Goal: Use online tool/utility: Utilize a website feature to perform a specific function

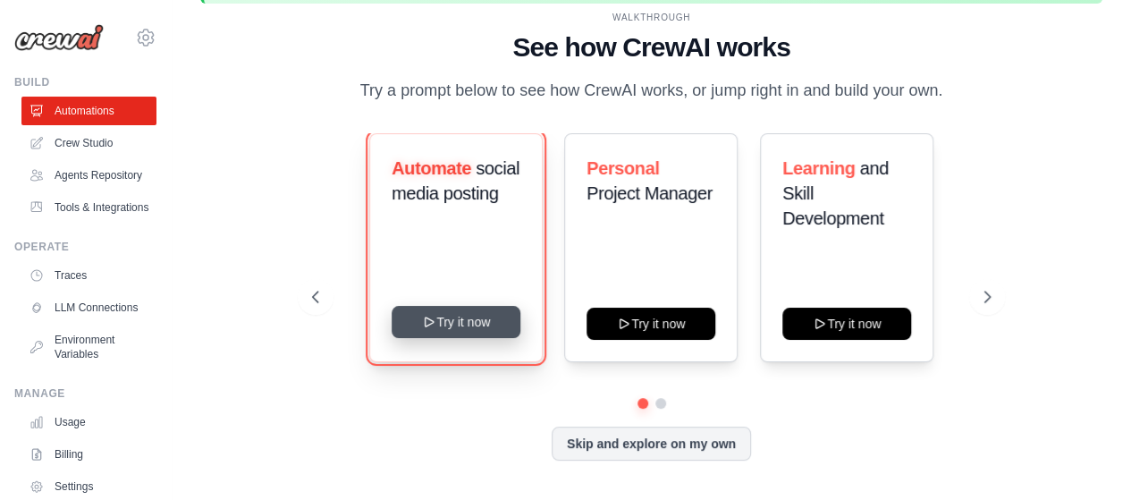
click at [452, 325] on button "Try it now" at bounding box center [456, 322] width 129 height 32
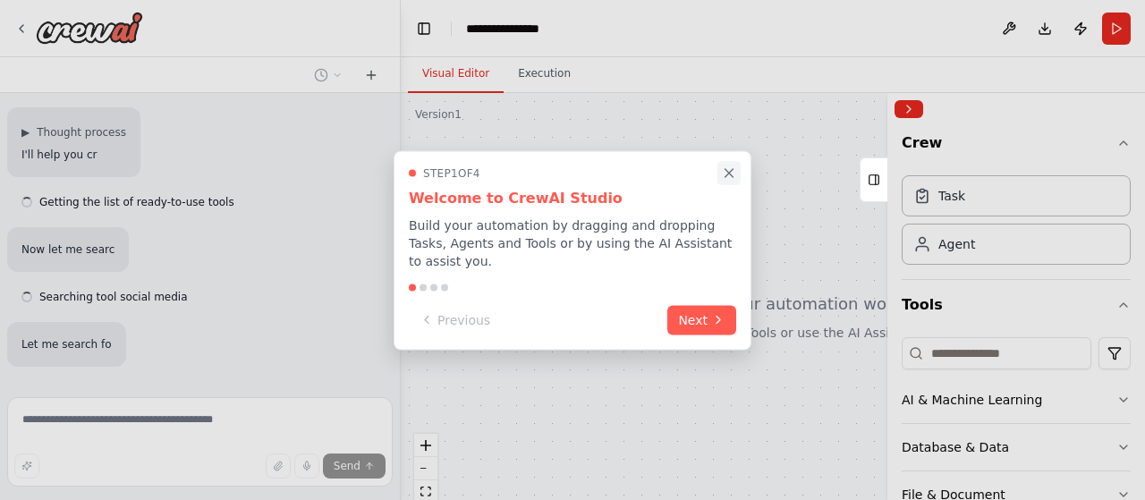
click at [724, 181] on icon "Close walkthrough" at bounding box center [729, 173] width 16 height 16
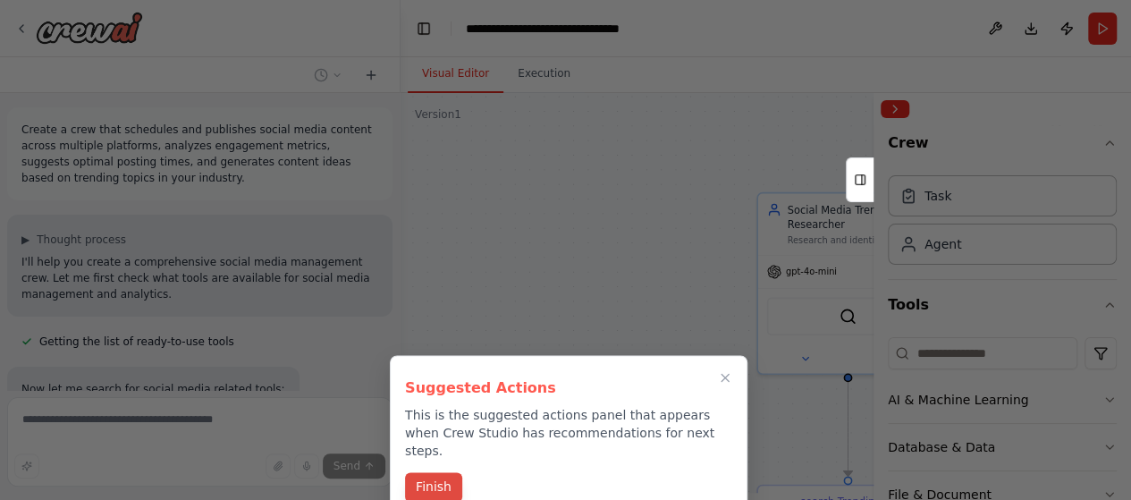
click at [437, 472] on button "Finish" at bounding box center [433, 487] width 57 height 30
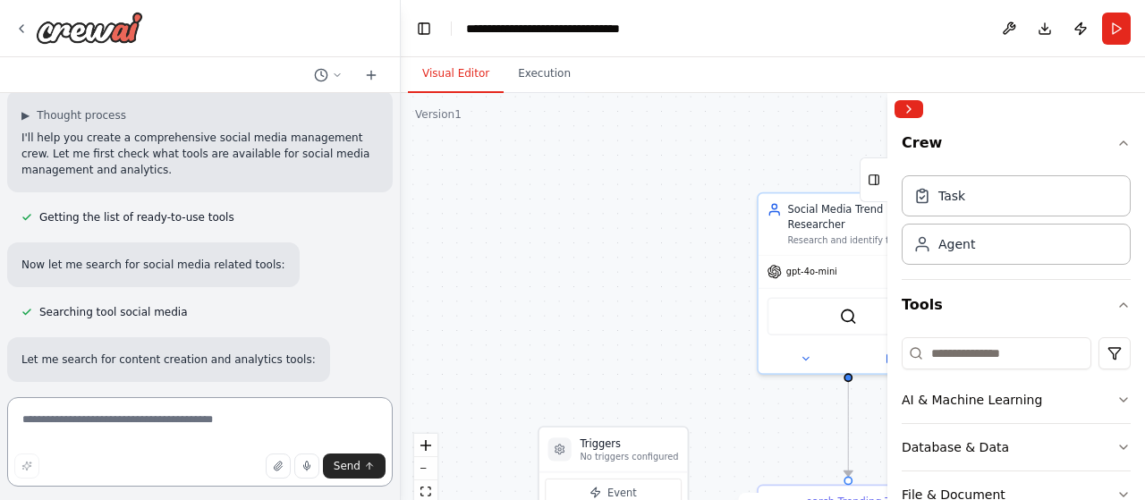
scroll to position [126, 0]
drag, startPoint x: 193, startPoint y: 137, endPoint x: 356, endPoint y: 136, distance: 162.8
click at [356, 136] on p "I'll help you create a comprehensive social media management crew. Let me first…" at bounding box center [199, 152] width 357 height 48
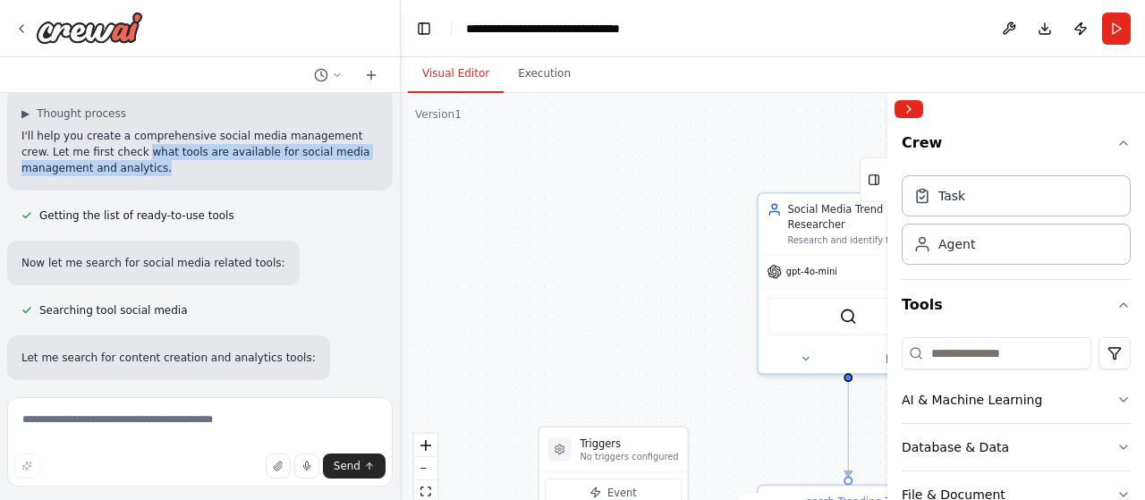
drag, startPoint x: 90, startPoint y: 144, endPoint x: 179, endPoint y: 174, distance: 93.6
click at [179, 174] on p "I'll help you create a comprehensive social media management crew. Let me first…" at bounding box center [199, 152] width 357 height 48
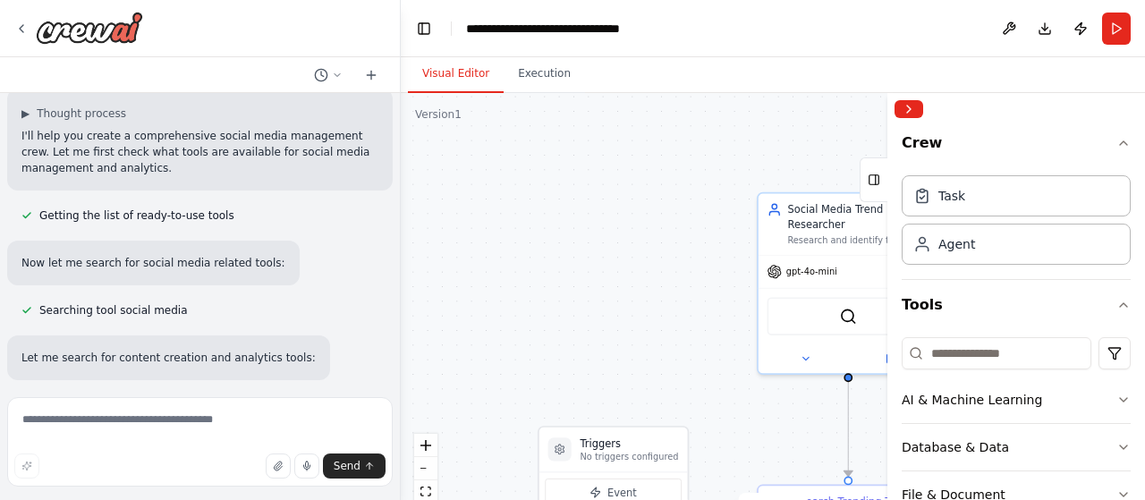
click at [266, 227] on div "Create a crew that schedules and publishes social media content across multiple…" at bounding box center [200, 241] width 400 height 297
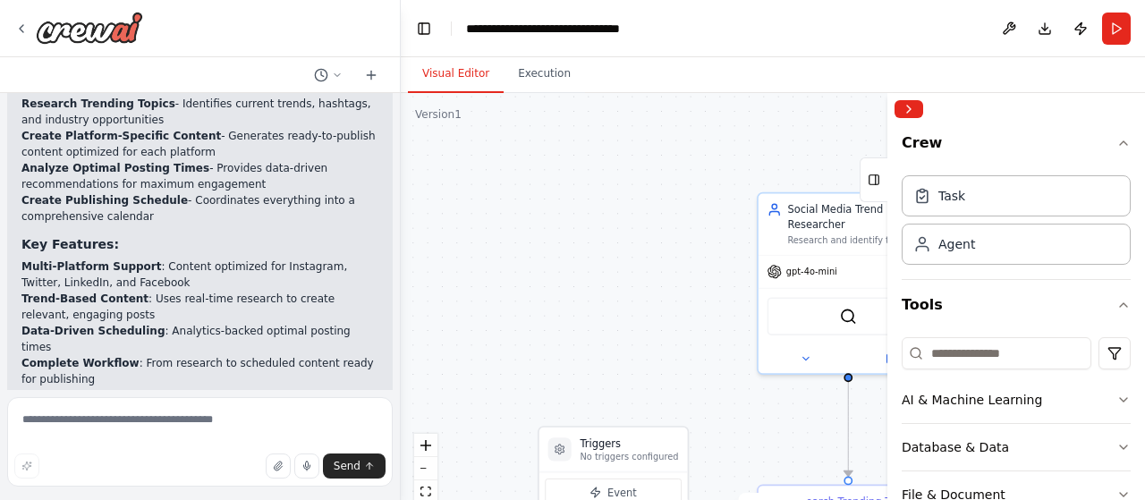
scroll to position [2281, 0]
